Goal: Information Seeking & Learning: Understand process/instructions

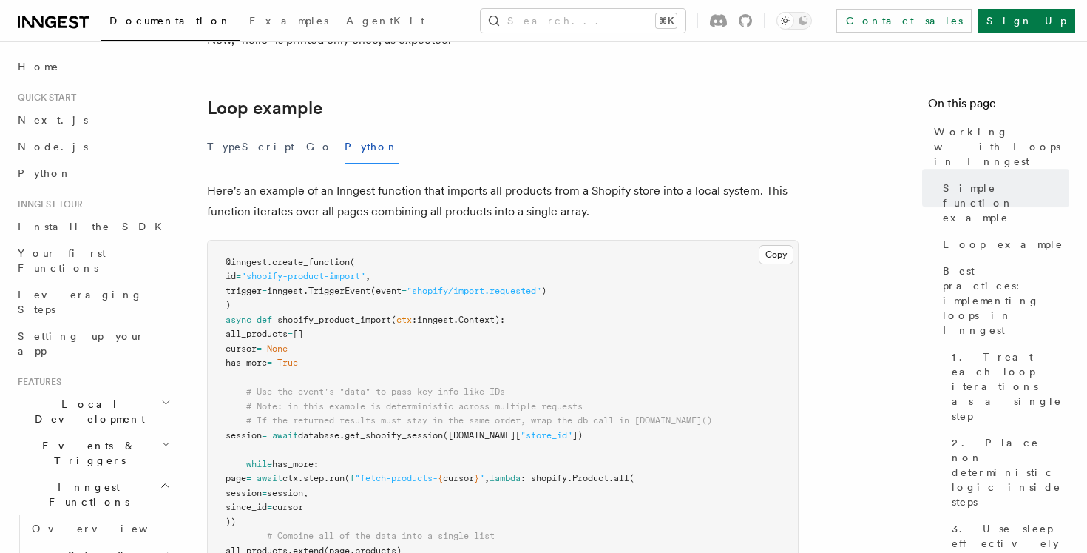
scroll to position [1597, 0]
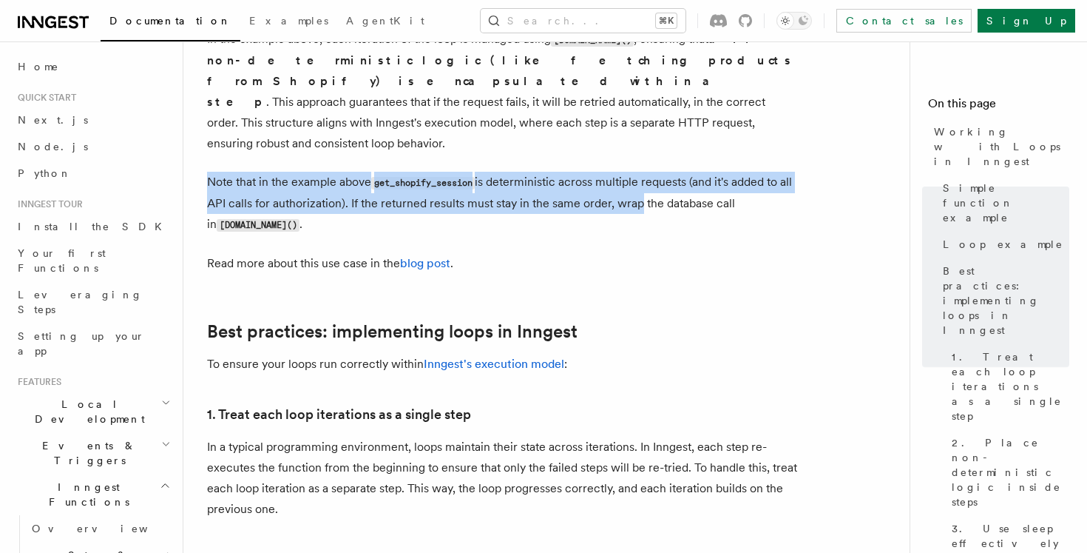
drag, startPoint x: 530, startPoint y: 141, endPoint x: 656, endPoint y: 198, distance: 139.0
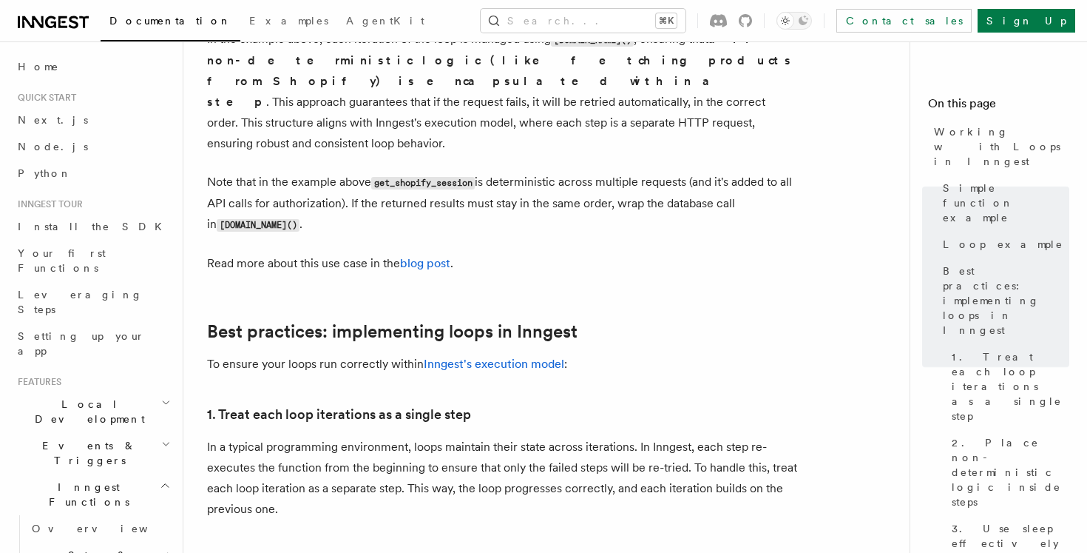
click at [656, 198] on p "Note that in the example above get_shopify_session is deterministic across mult…" at bounding box center [503, 204] width 592 height 64
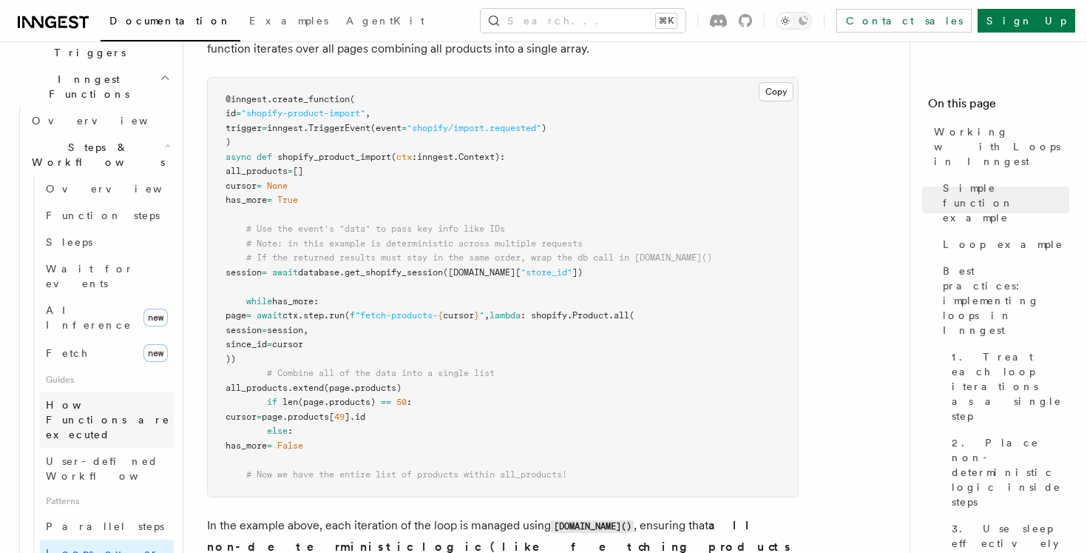
scroll to position [410, 0]
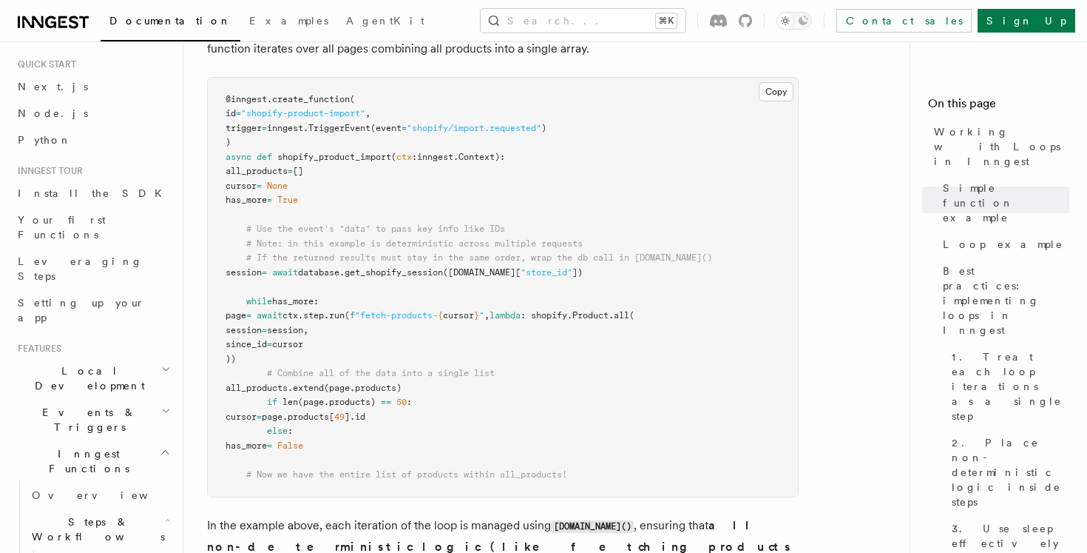
click at [161, 405] on icon "button" at bounding box center [166, 411] width 10 height 12
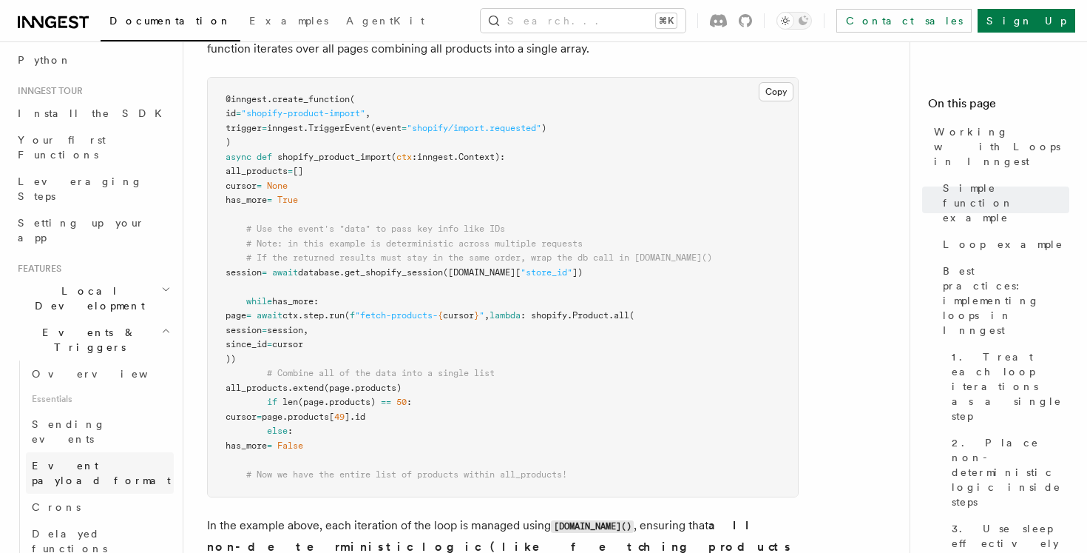
scroll to position [126, 0]
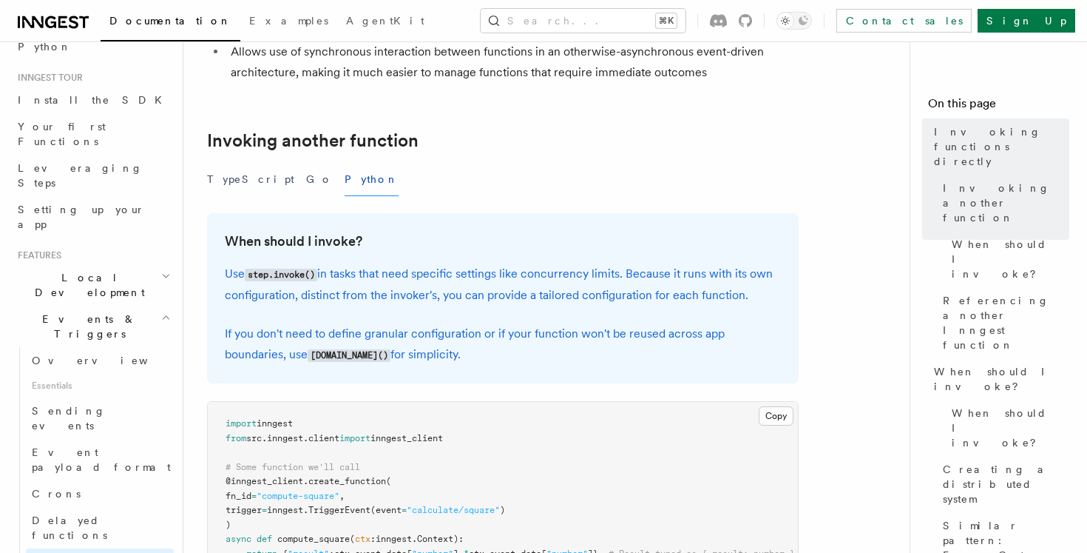
scroll to position [348, 0]
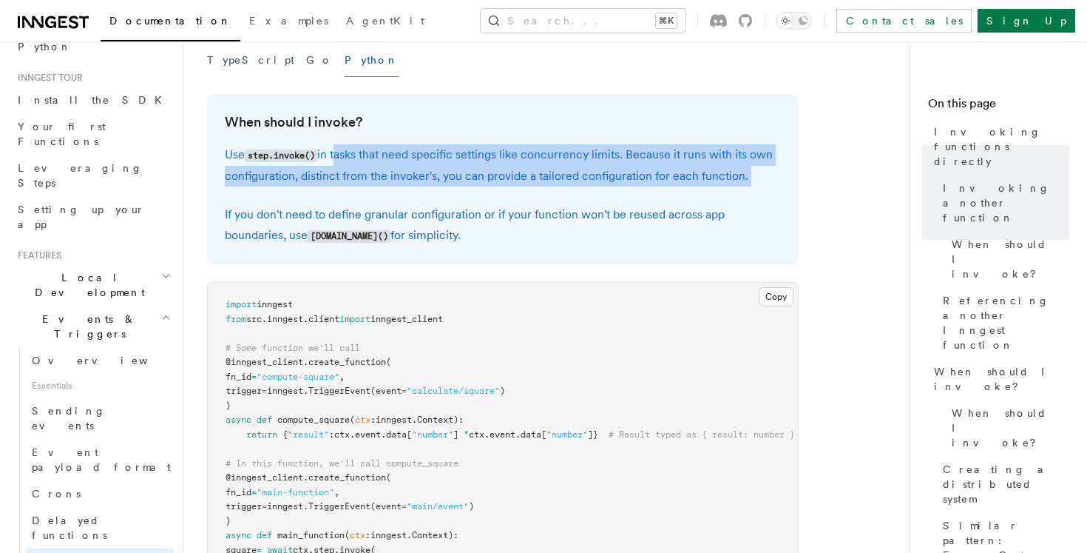
drag, startPoint x: 337, startPoint y: 146, endPoint x: 628, endPoint y: 188, distance: 294.4
click at [628, 189] on div "When should I invoke? Use step.invoke() in tasks that need specific settings li…" at bounding box center [503, 179] width 592 height 170
click at [627, 187] on div "When should I invoke? Use step.invoke() in tasks that need specific settings li…" at bounding box center [503, 179] width 592 height 170
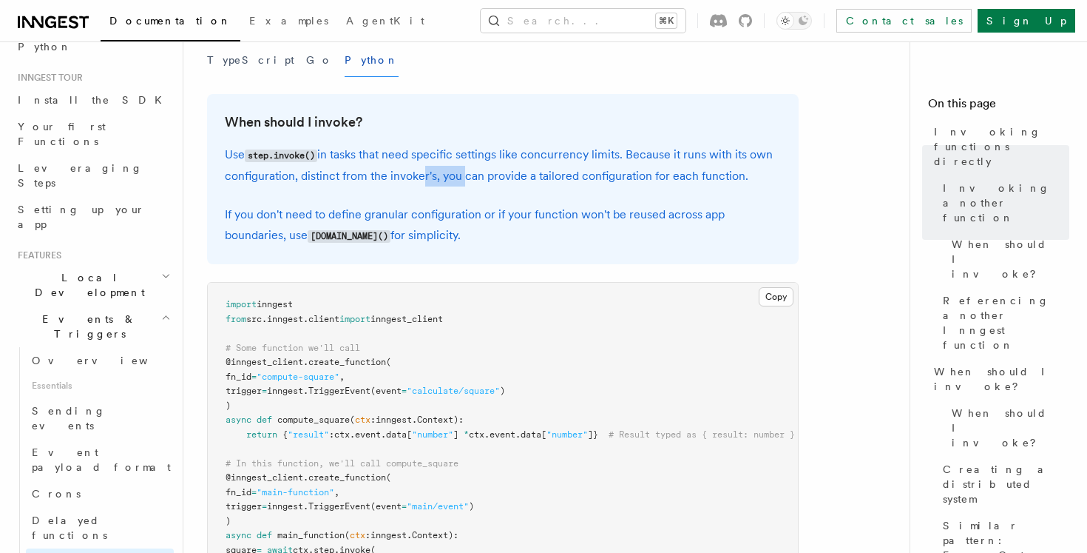
drag, startPoint x: 419, startPoint y: 176, endPoint x: 536, endPoint y: 187, distance: 116.7
click at [527, 183] on p "Use step.invoke() in tasks that need specific settings like concurrency limits.…" at bounding box center [503, 165] width 556 height 42
click at [536, 187] on div "When should I invoke? Use step.invoke() in tasks that need specific settings li…" at bounding box center [503, 179] width 592 height 170
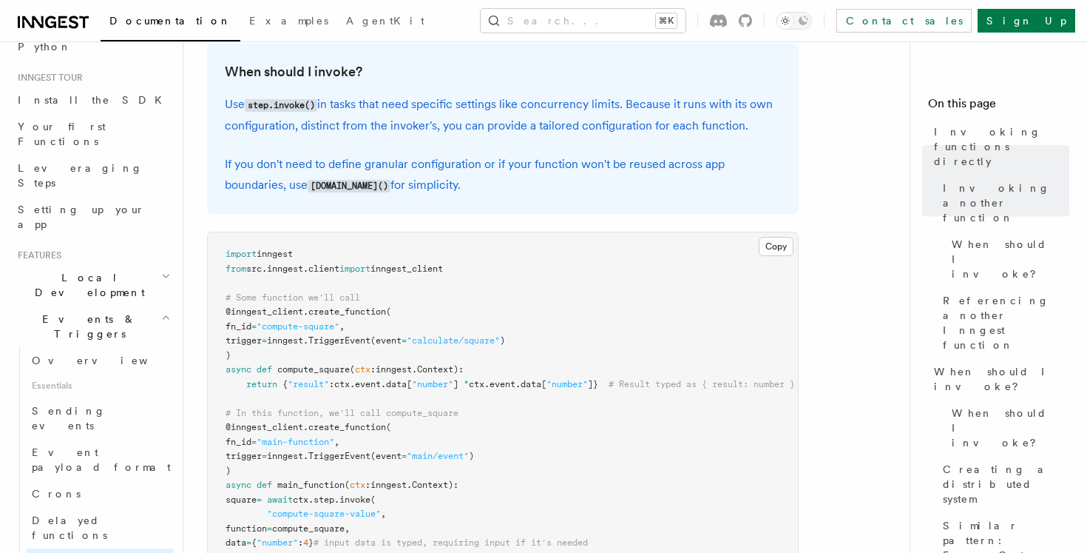
scroll to position [402, 0]
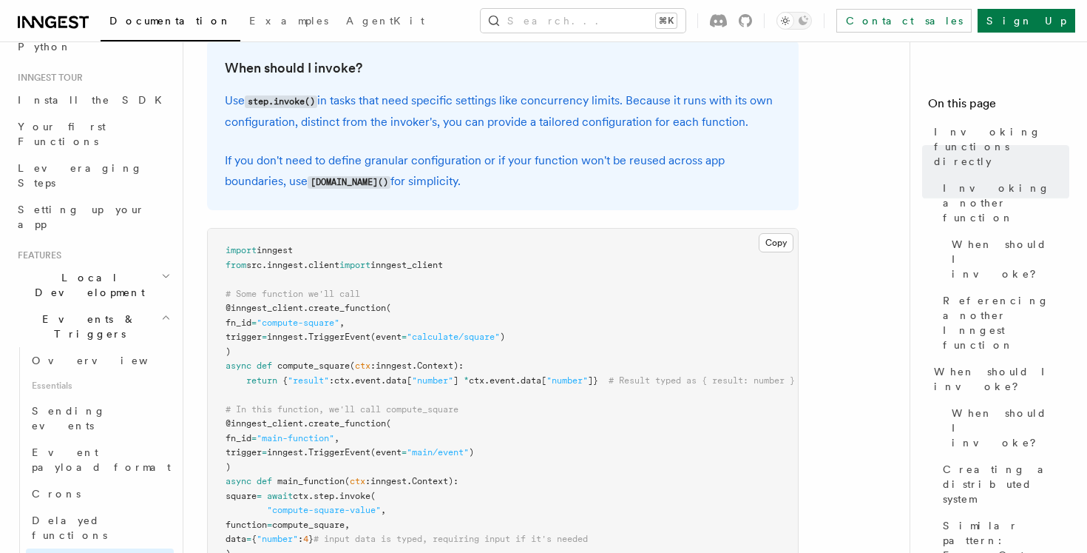
drag, startPoint x: 396, startPoint y: 169, endPoint x: 500, endPoint y: 184, distance: 104.6
click at [499, 183] on p "If you don't need to define granular configuration or if your function won't be…" at bounding box center [503, 171] width 556 height 42
click at [500, 184] on p "If you don't need to define granular configuration or if your function won't be…" at bounding box center [503, 171] width 556 height 42
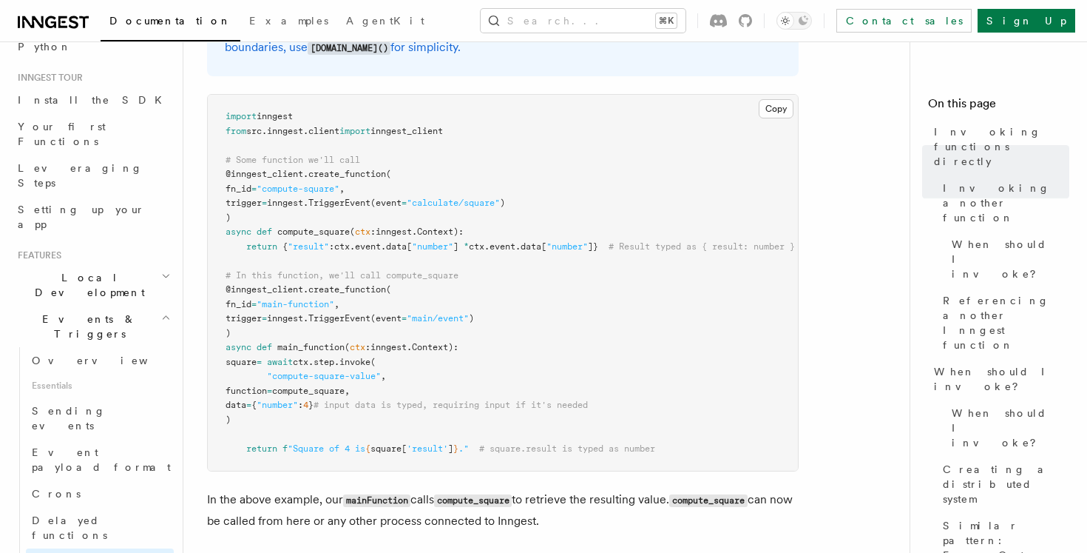
scroll to position [544, 0]
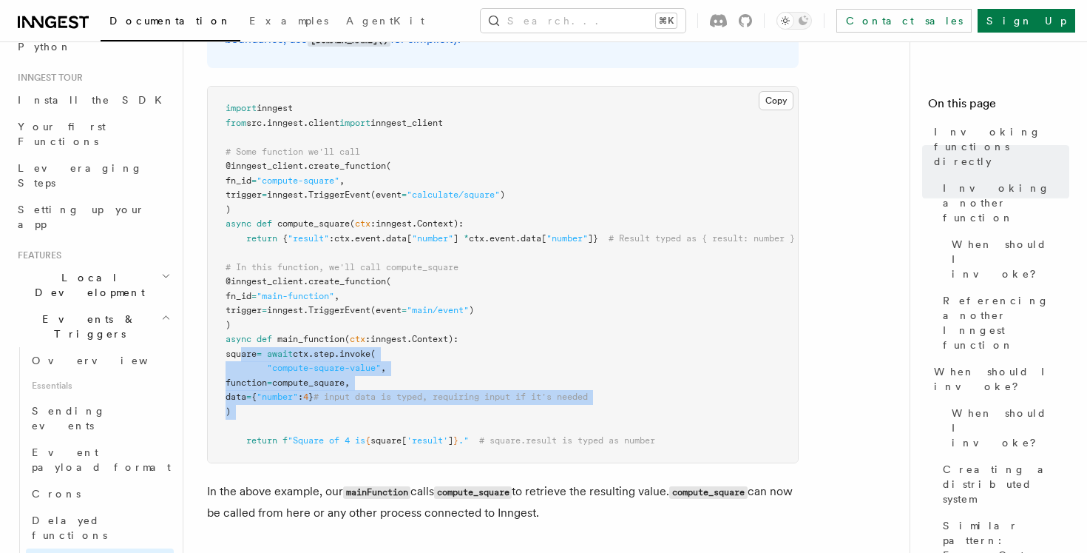
drag, startPoint x: 243, startPoint y: 354, endPoint x: 325, endPoint y: 419, distance: 104.2
click at [325, 420] on pre "import inngest from src . inngest . client import inngest_client # Some functio…" at bounding box center [503, 275] width 590 height 376
click at [325, 419] on pre "import inngest from src . inngest . client import inngest_client # Some functio…" at bounding box center [503, 275] width 590 height 376
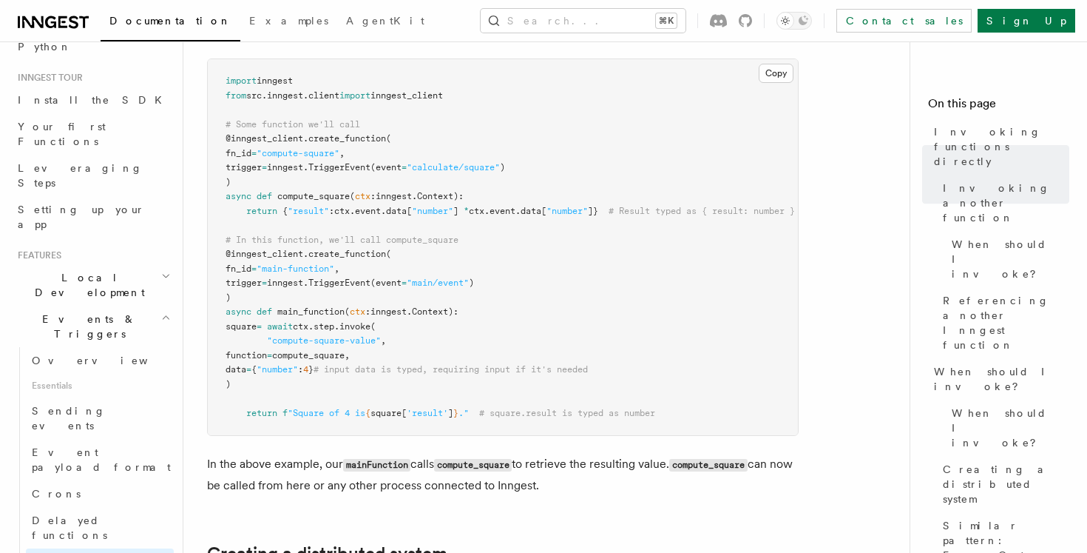
scroll to position [576, 0]
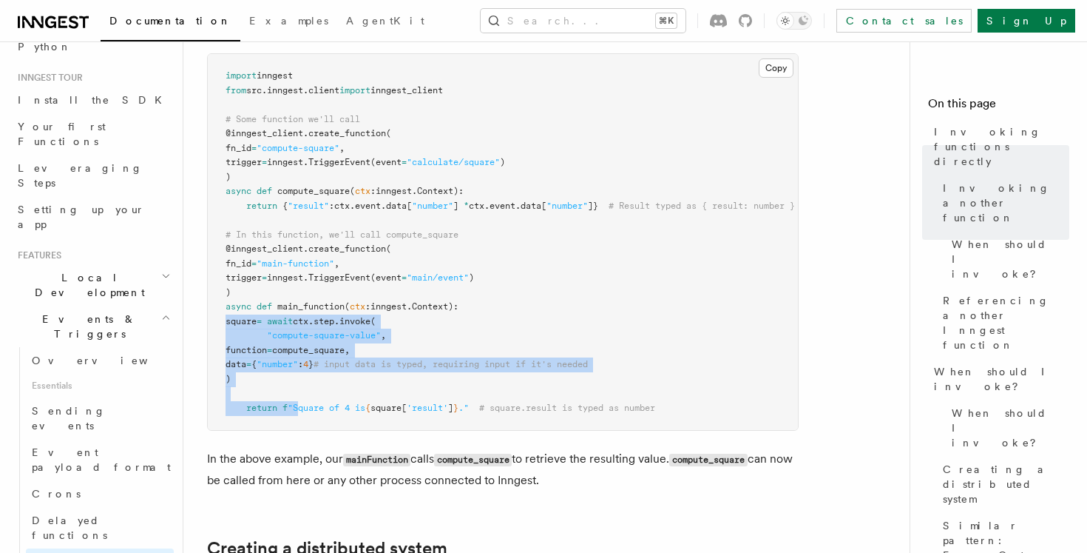
drag, startPoint x: 215, startPoint y: 317, endPoint x: 299, endPoint y: 408, distance: 123.6
click at [299, 408] on pre "import inngest from src . inngest . client import inngest_client # Some functio…" at bounding box center [503, 242] width 590 height 376
click at [299, 408] on span ""Square of 4 is" at bounding box center [327, 407] width 78 height 10
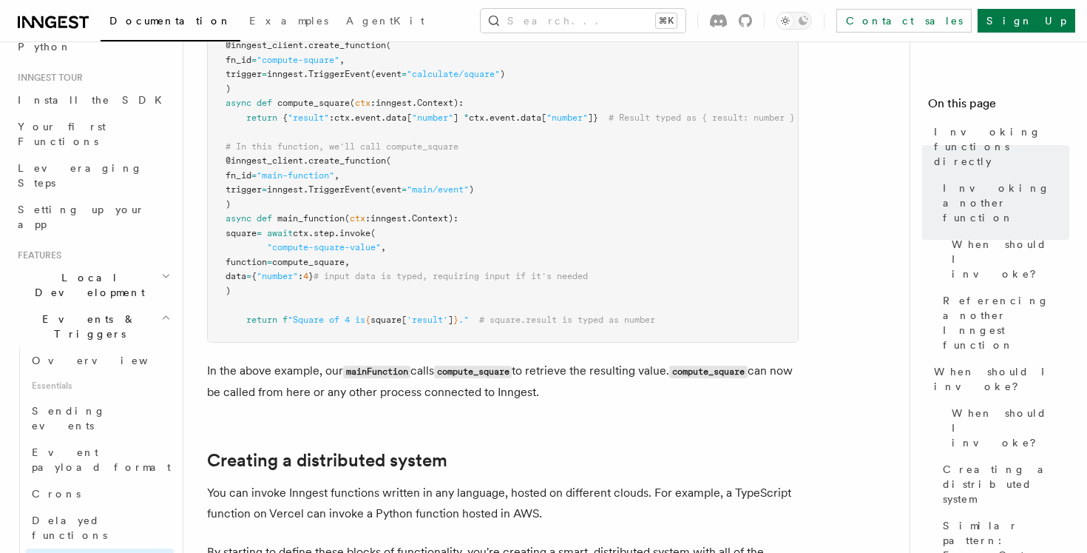
scroll to position [631, 0]
